Goal: Task Accomplishment & Management: Manage account settings

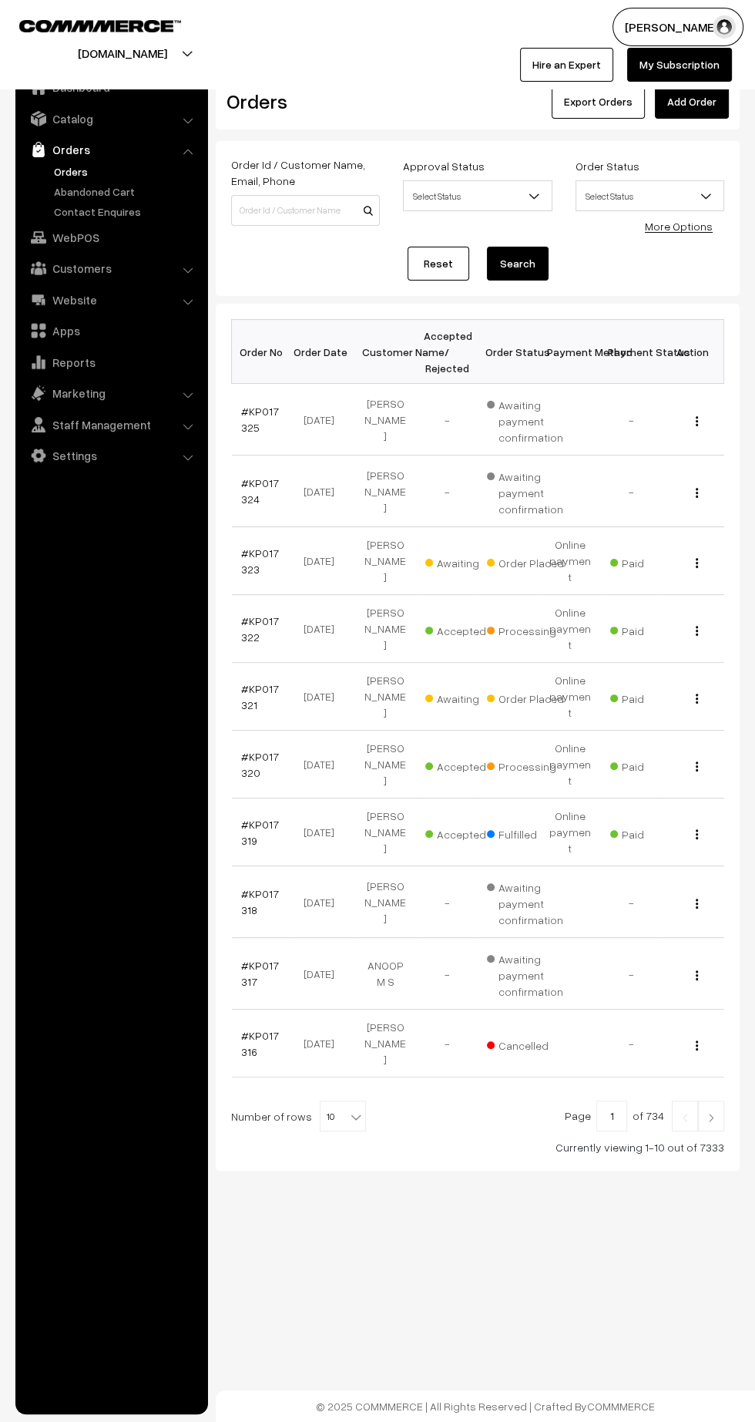
click at [249, 614] on link "#KP017322" at bounding box center [260, 628] width 38 height 29
click at [264, 415] on link "#KP017325" at bounding box center [260, 419] width 38 height 29
